Goal: Transaction & Acquisition: Purchase product/service

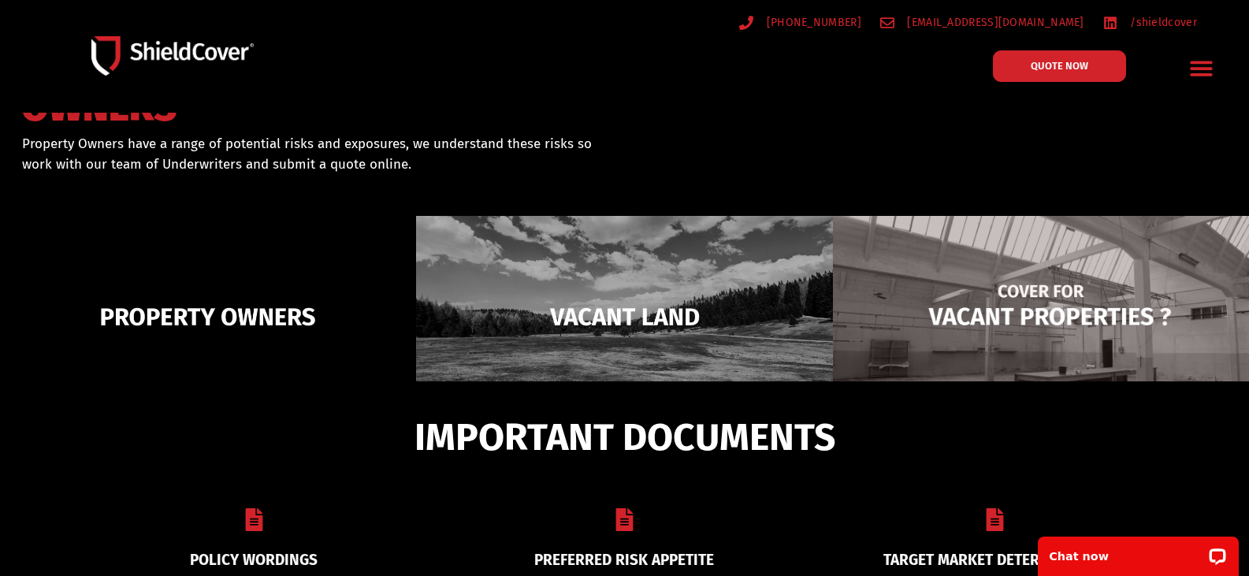
click at [1015, 285] on img at bounding box center [1041, 317] width 416 height 202
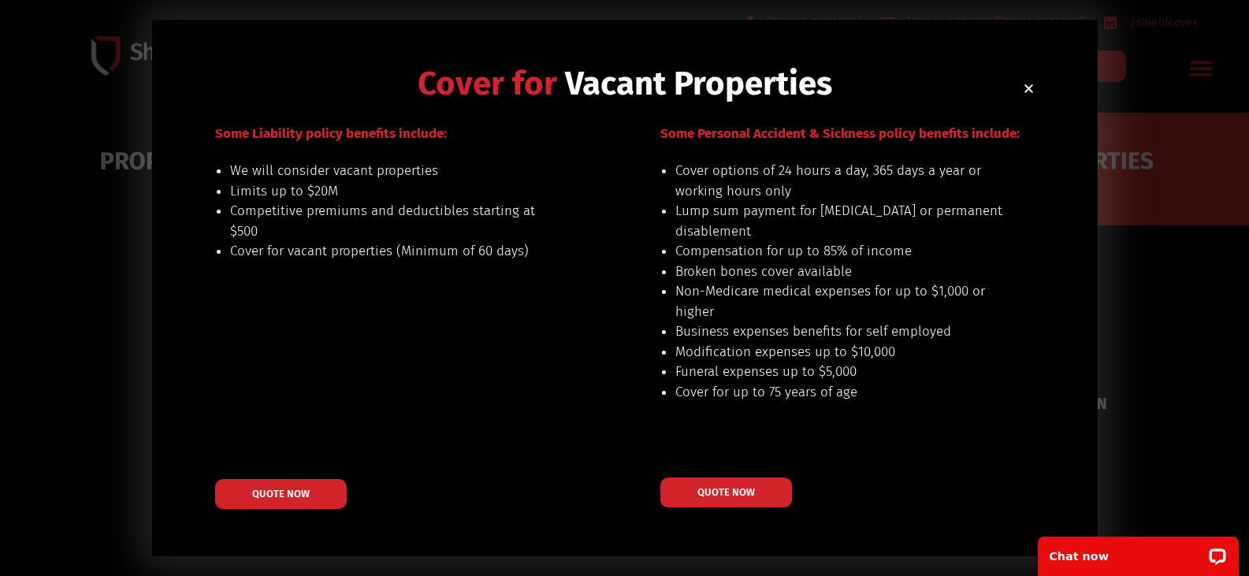
scroll to position [253, 0]
click at [520, 336] on div "Some Liability policy benefits include: We will consider vacant properties Limi…" at bounding box center [399, 316] width 369 height 385
click at [439, 317] on div "Some Liability policy benefits include: We will consider vacant properties Limi…" at bounding box center [399, 316] width 369 height 385
click at [898, 410] on div "Cover options of 24 hours a day, 365 days a year or working hours only Lump sum…" at bounding box center [819, 292] width 369 height 262
click at [963, 484] on div "QUOTE NOW" at bounding box center [844, 492] width 369 height 30
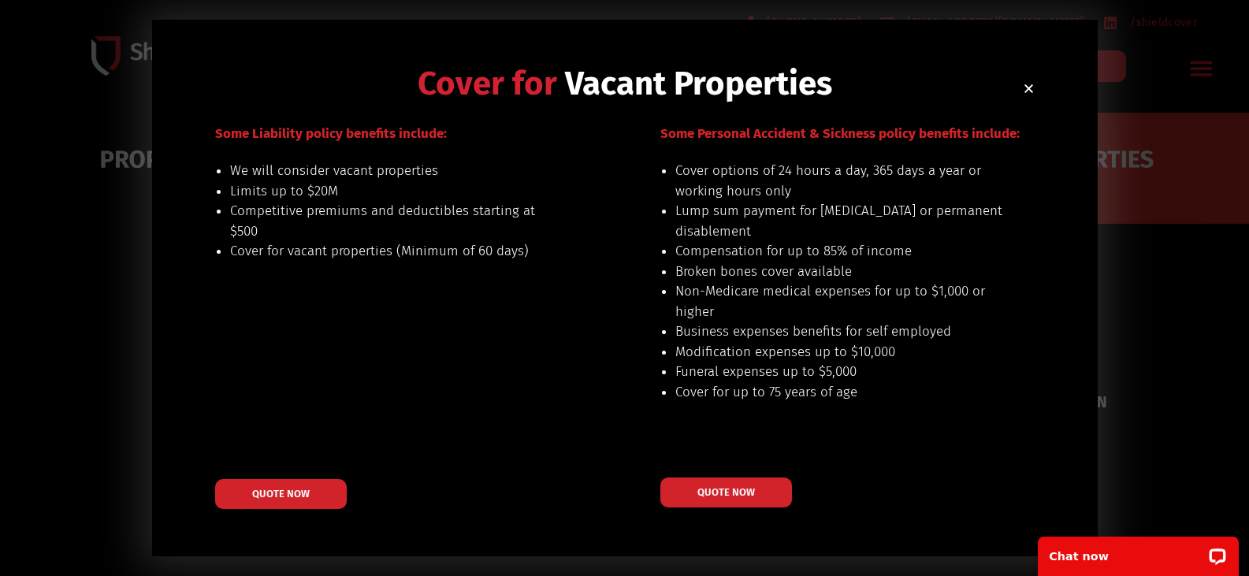
click at [1043, 276] on div "Cover for Vacant Properties Our preferred risks include: land for sale or plann…" at bounding box center [624, 288] width 945 height 537
click at [709, 495] on span "QUOTE NOW" at bounding box center [725, 491] width 63 height 11
